Goal: Navigation & Orientation: Find specific page/section

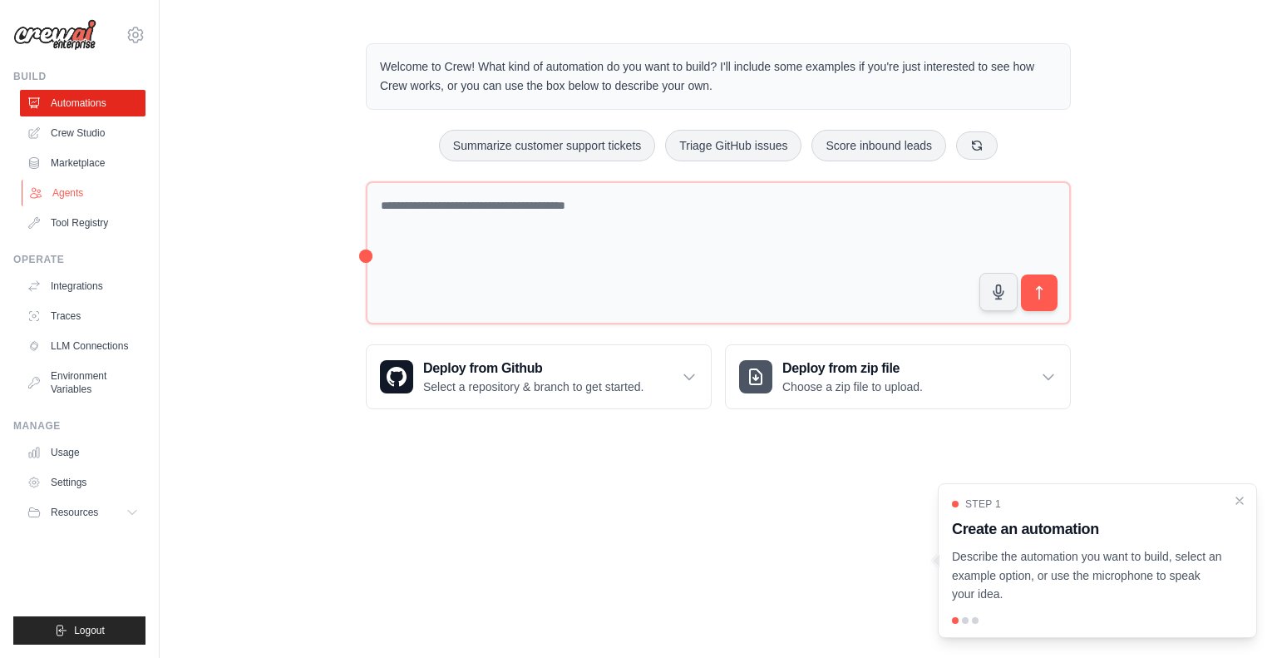
click at [74, 191] on link "Agents" at bounding box center [85, 193] width 126 height 27
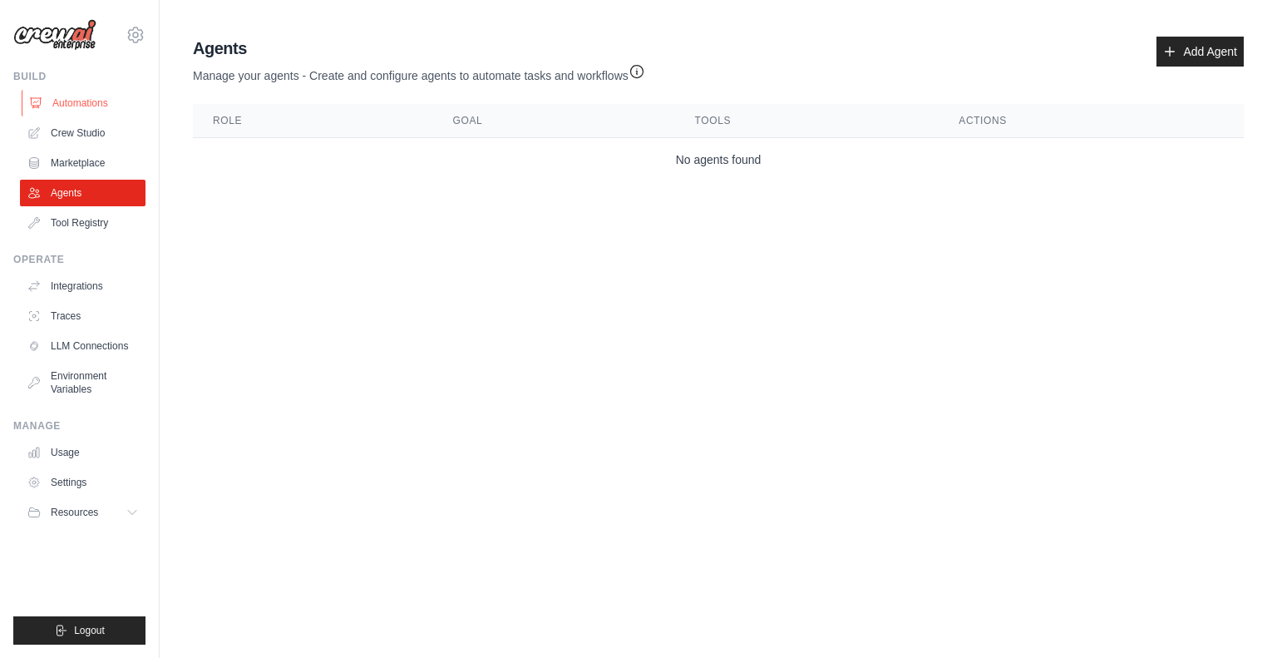
click at [82, 101] on link "Automations" at bounding box center [85, 103] width 126 height 27
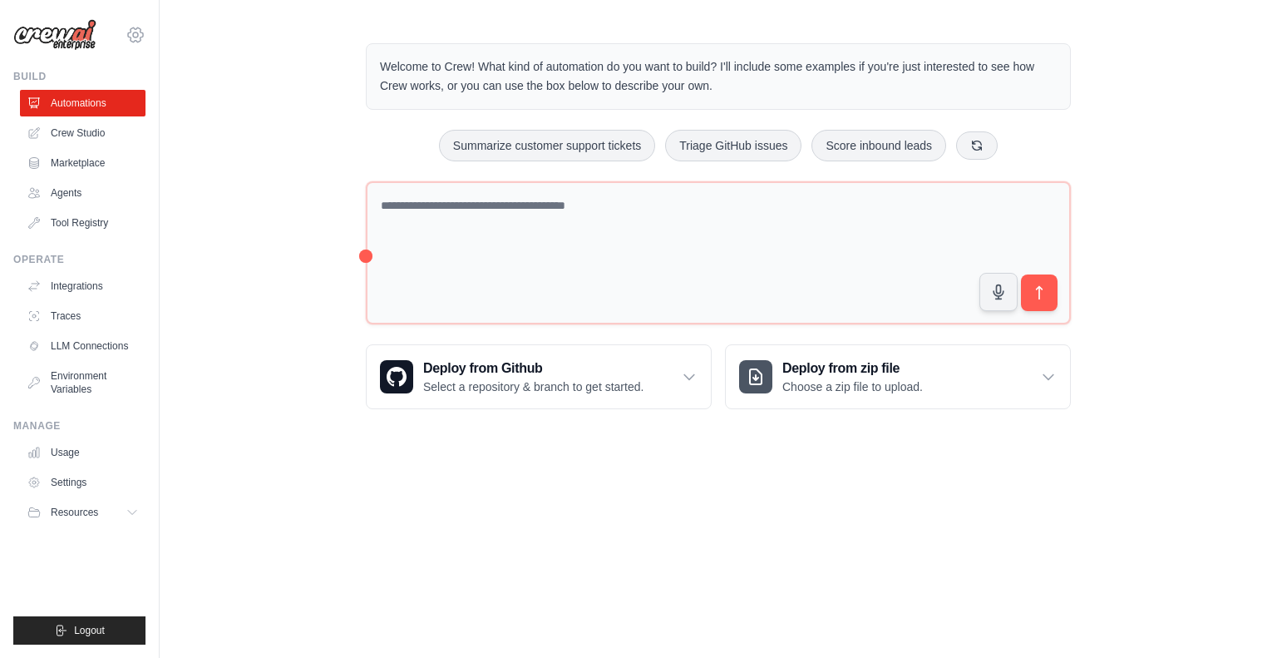
click at [132, 39] on icon at bounding box center [136, 35] width 20 height 20
click at [196, 246] on div "Welcome to Crew! What kind of automation do you want to build? I'll include som…" at bounding box center [718, 226] width 1117 height 419
click at [84, 506] on span "Resources" at bounding box center [75, 512] width 47 height 13
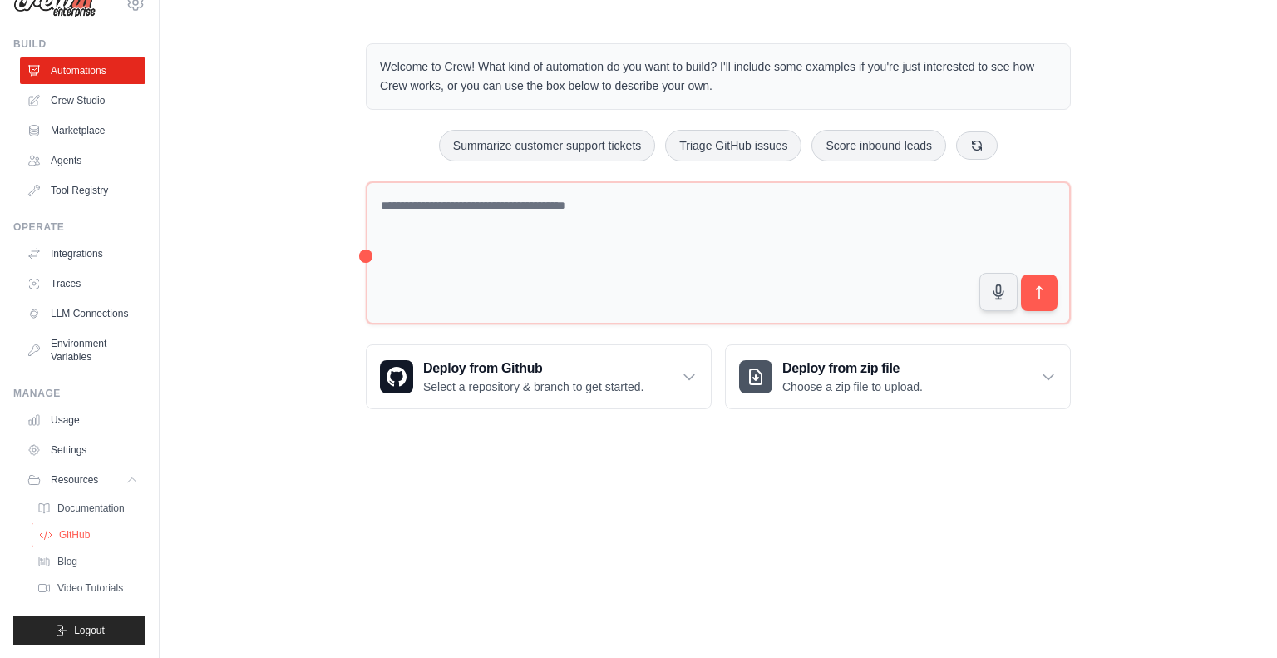
click at [67, 533] on span "GitHub" at bounding box center [74, 534] width 31 height 13
